Goal: Information Seeking & Learning: Learn about a topic

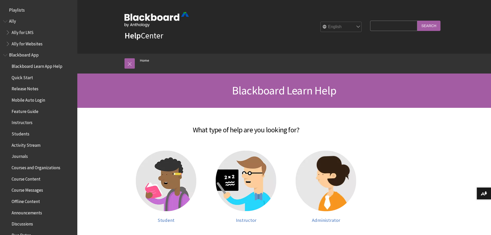
scroll to position [437, 0]
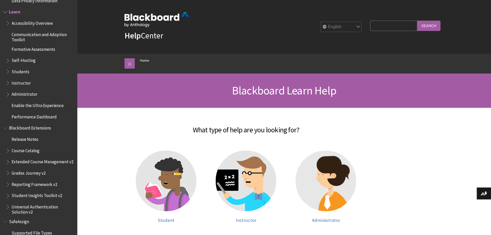
click at [382, 28] on input "Search Query" at bounding box center [393, 26] width 47 height 10
type input "h"
type input "journal"
click at [417, 21] on input "Search" at bounding box center [428, 26] width 23 height 10
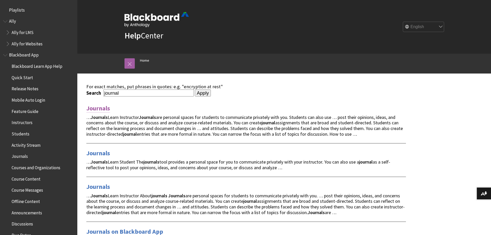
click at [99, 109] on link "Journals" at bounding box center [98, 108] width 24 height 8
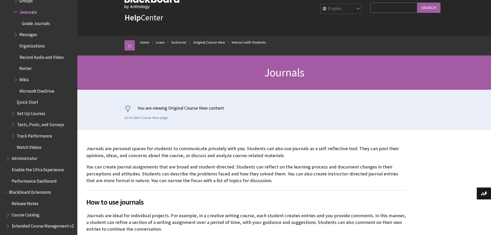
scroll to position [26, 0]
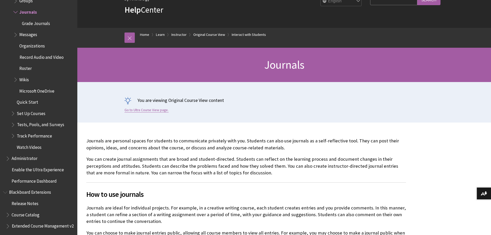
click at [156, 109] on link "Go to Ultra Course View page." at bounding box center [146, 110] width 44 height 5
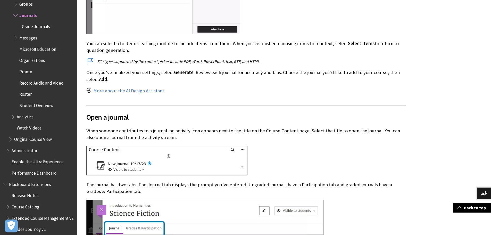
scroll to position [1262, 0]
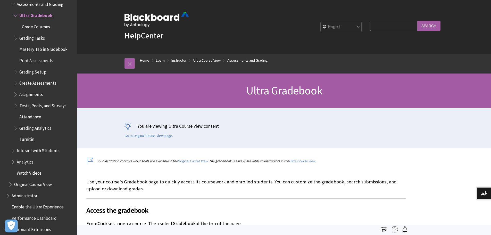
click at [382, 27] on input "Search Query" at bounding box center [393, 26] width 47 height 10
type input "h"
type input "journals"
click at [417, 21] on input "Search" at bounding box center [428, 26] width 23 height 10
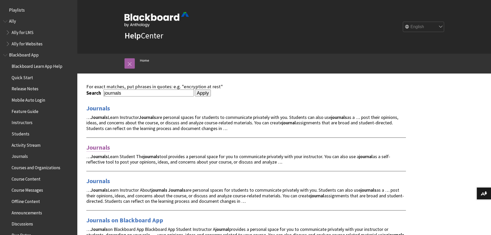
click at [97, 150] on link "Journals" at bounding box center [98, 147] width 24 height 8
click at [101, 107] on link "Journals" at bounding box center [98, 108] width 24 height 8
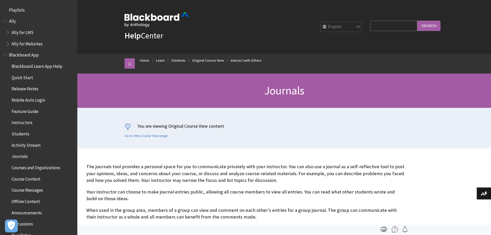
scroll to position [800, 0]
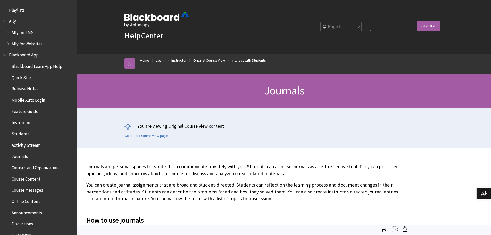
scroll to position [815, 0]
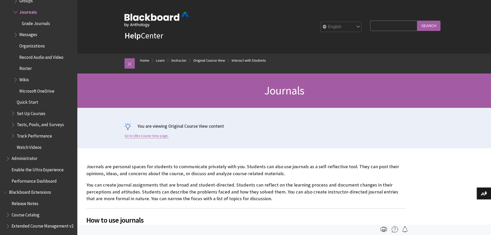
click at [149, 136] on link "Go to Ultra Course View page." at bounding box center [146, 135] width 44 height 5
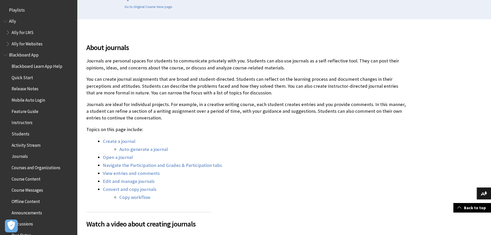
scroll to position [886, 0]
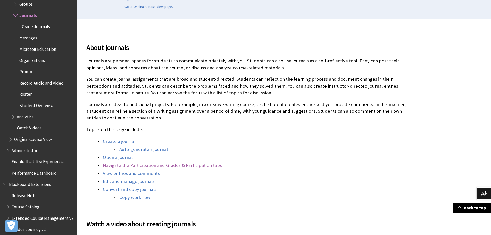
click at [170, 166] on link "Navigate the Participation and Grades & Participation tabs" at bounding box center [162, 165] width 119 height 6
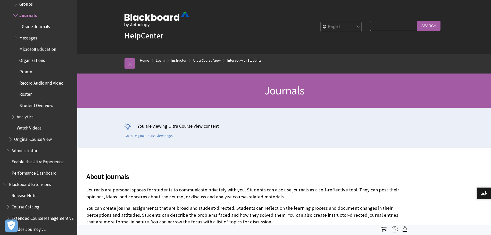
click at [371, 26] on input "Search Query" at bounding box center [393, 26] width 47 height 10
type input "column statistics"
click at [417, 21] on input "Search" at bounding box center [428, 26] width 23 height 10
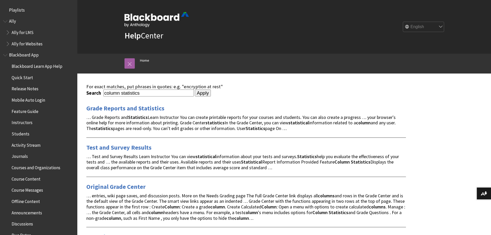
click at [119, 113] on div "Grade Reports and Statistics … Grade Reports and Statistics Learn Instructor Yo…" at bounding box center [245, 118] width 319 height 27
click at [121, 111] on link "Grade Reports and Statistics" at bounding box center [125, 108] width 78 height 8
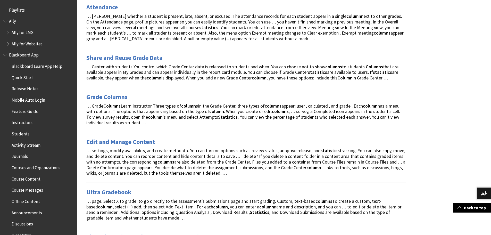
scroll to position [361, 0]
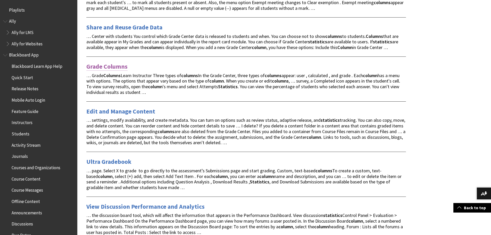
click at [106, 65] on link "Grade Columns" at bounding box center [106, 66] width 41 height 8
click at [119, 163] on link "Ultra Gradebook" at bounding box center [108, 161] width 45 height 8
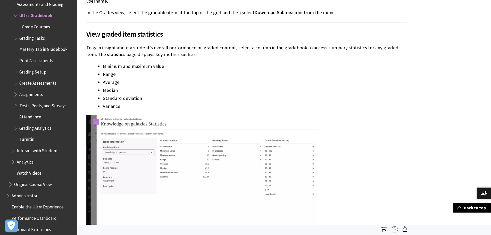
scroll to position [2602, 0]
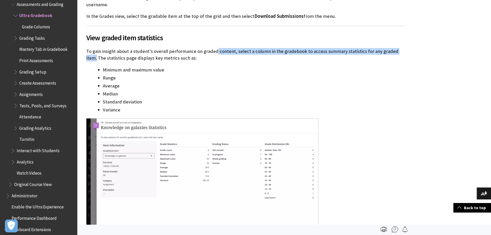
drag, startPoint x: 303, startPoint y: 49, endPoint x: 408, endPoint y: 48, distance: 104.9
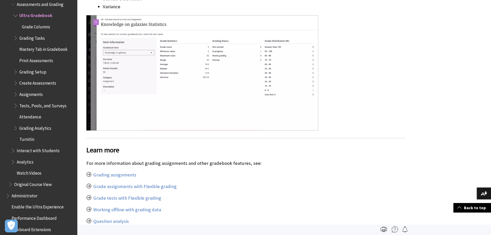
scroll to position [2679, 0]
